Goal: Task Accomplishment & Management: Complete application form

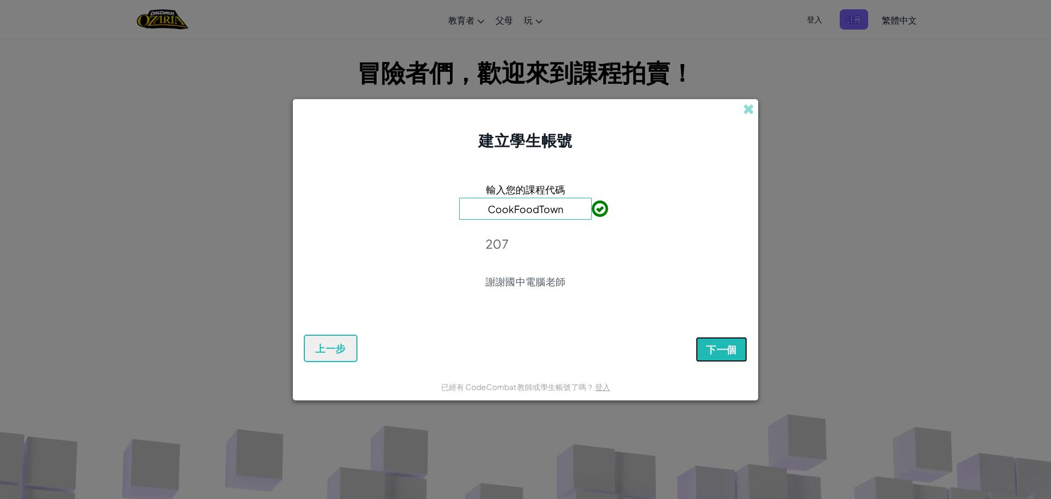
click at [723, 344] on font "下一個" at bounding box center [721, 349] width 31 height 13
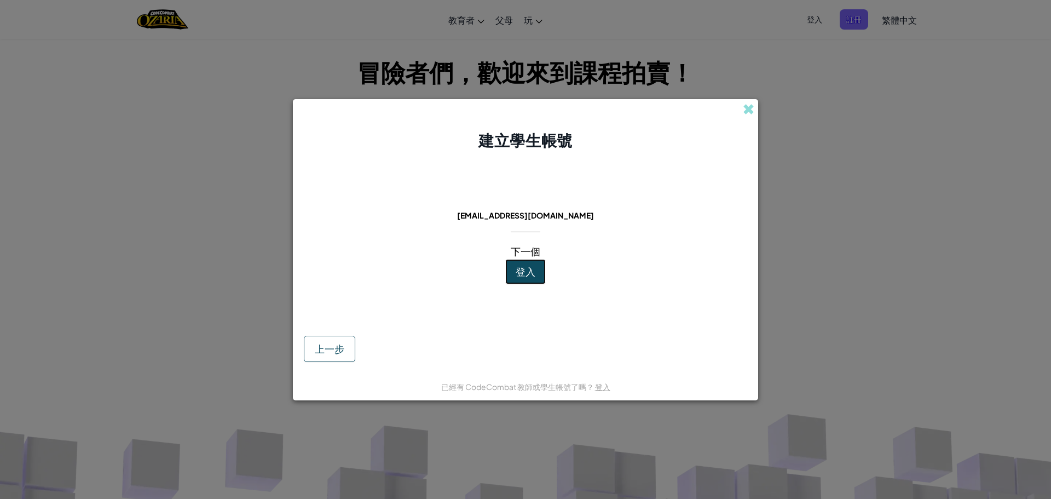
click at [540, 275] on button "登入" at bounding box center [525, 271] width 41 height 25
